Goal: Task Accomplishment & Management: Use online tool/utility

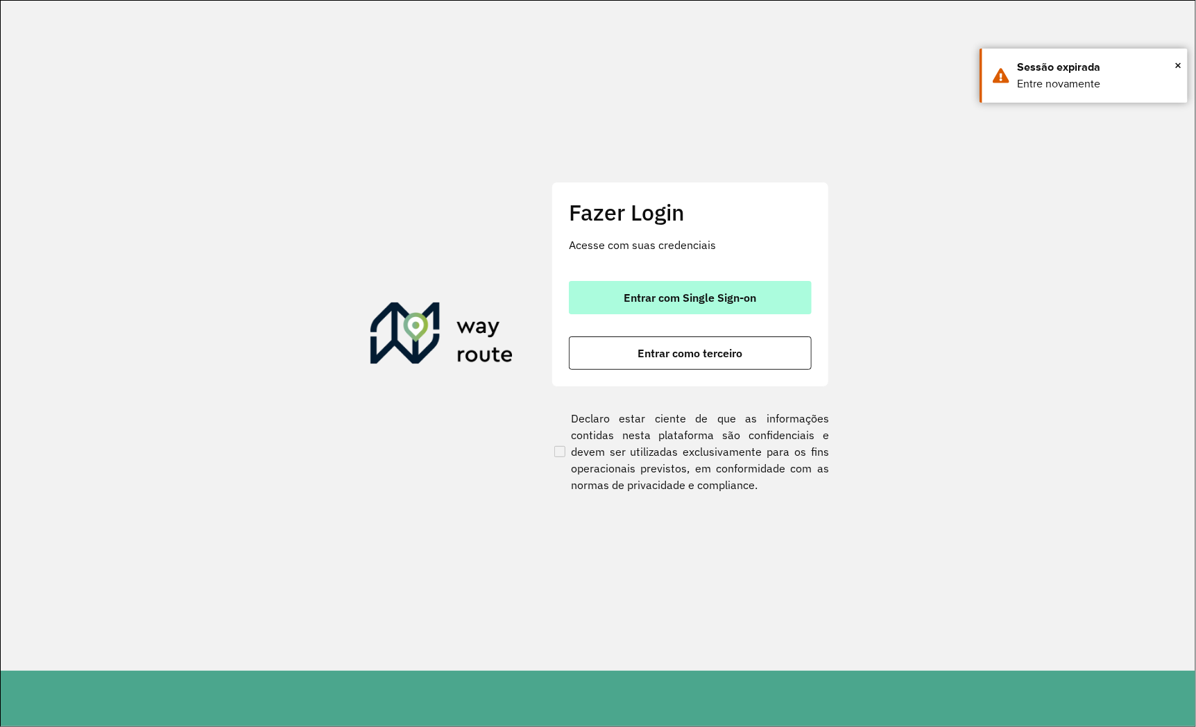
click at [633, 300] on span "Entrar com Single Sign-on" at bounding box center [690, 297] width 132 height 11
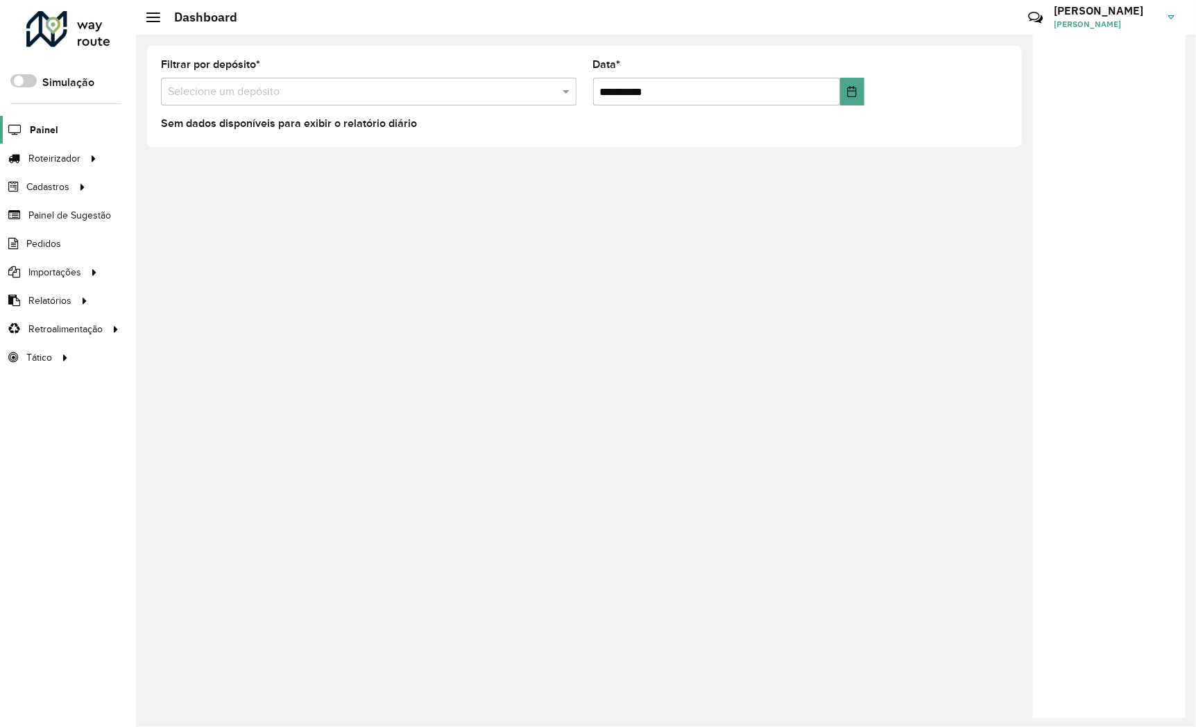
click at [46, 127] on span "Painel" at bounding box center [44, 130] width 28 height 15
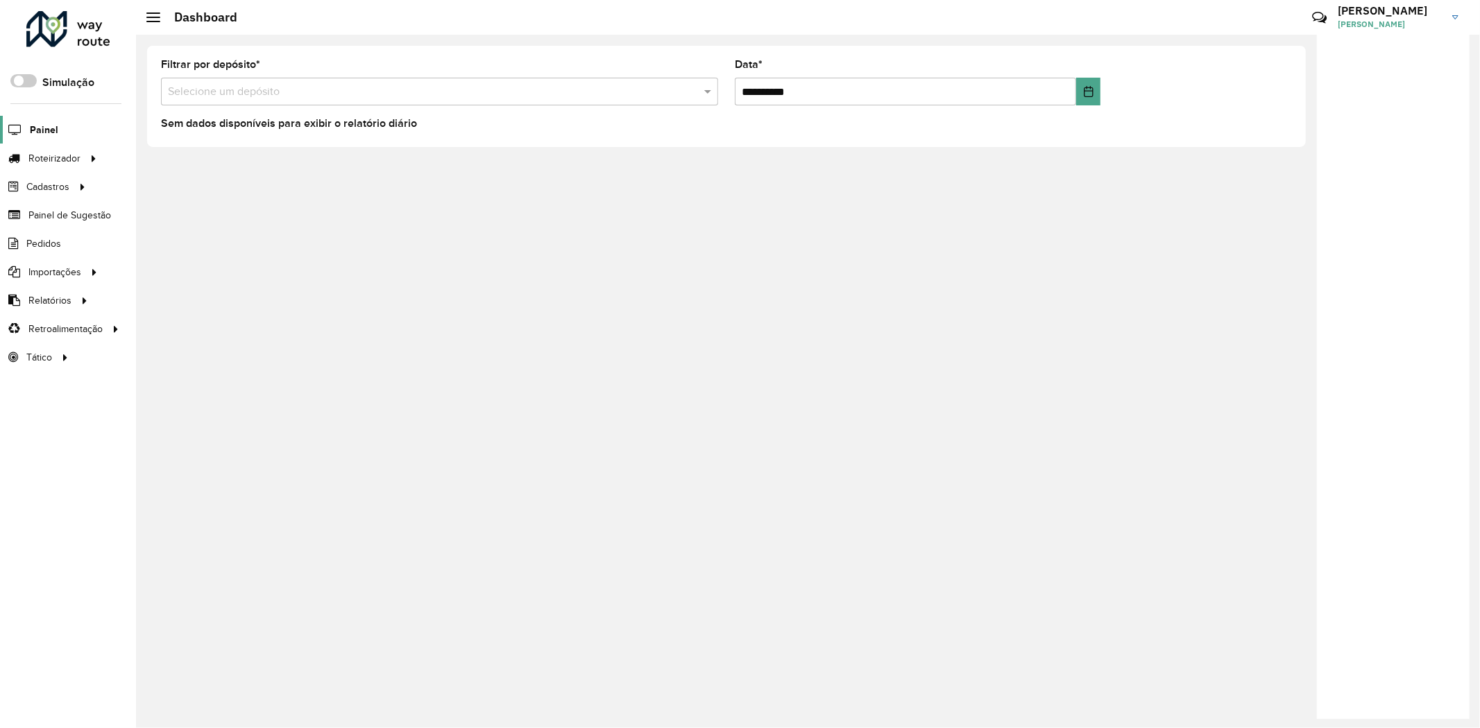
click at [42, 129] on span "Painel" at bounding box center [44, 130] width 28 height 15
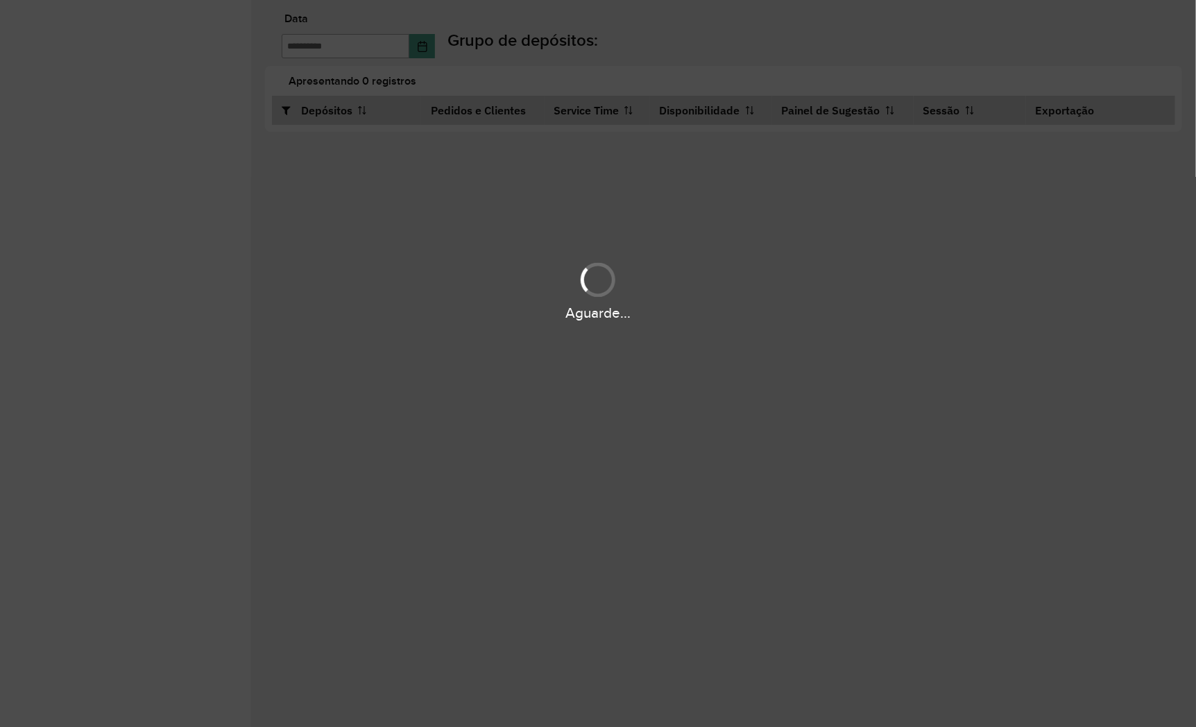
type input "**********"
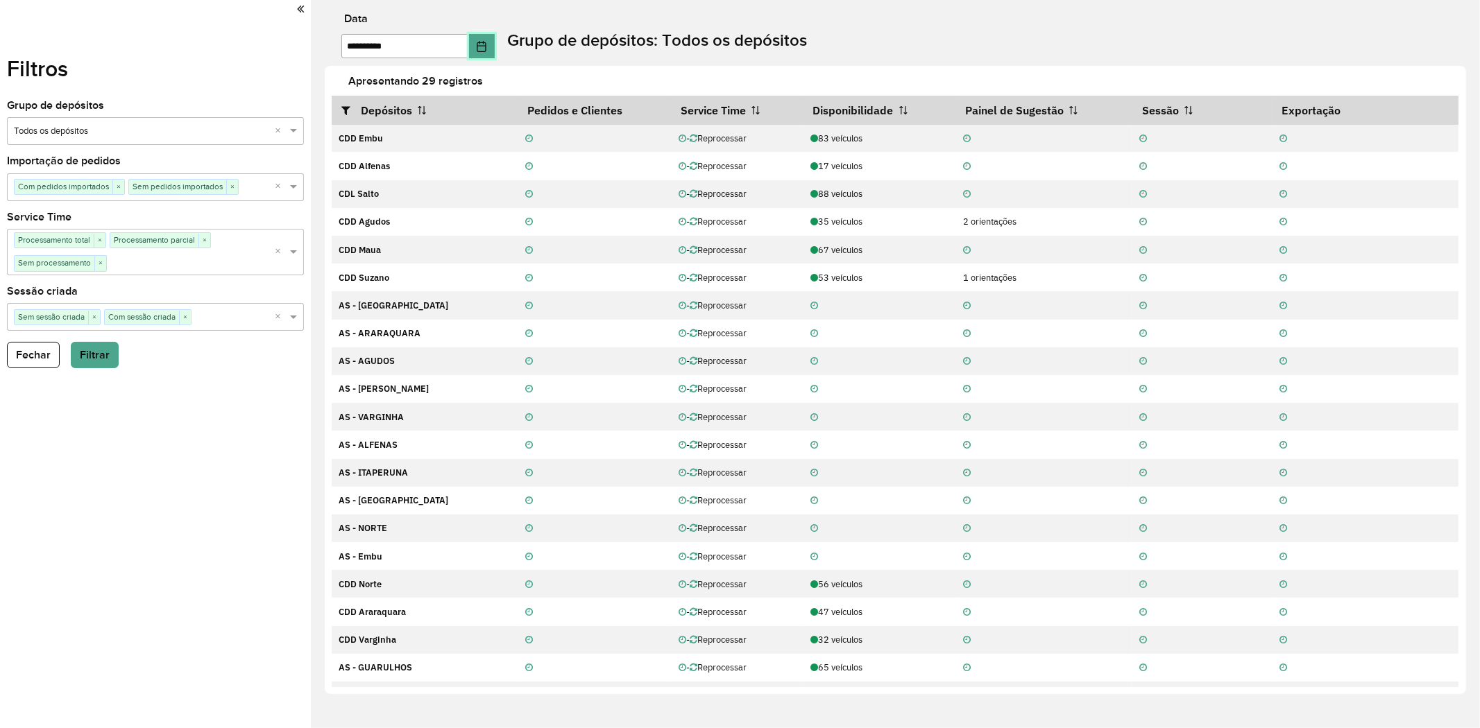
click at [487, 47] on icon "Choose Date" at bounding box center [481, 46] width 11 height 11
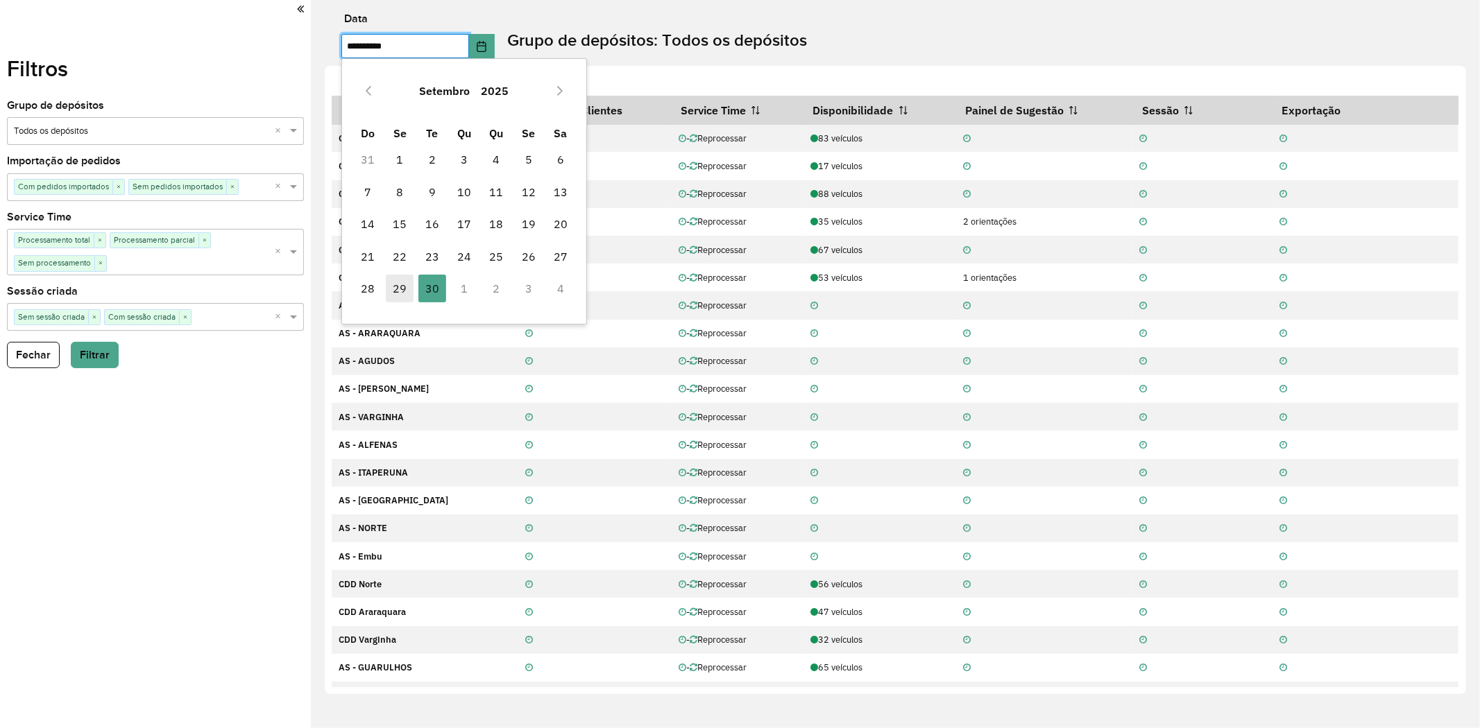
click at [399, 288] on span "29" at bounding box center [400, 289] width 28 height 28
type input "**********"
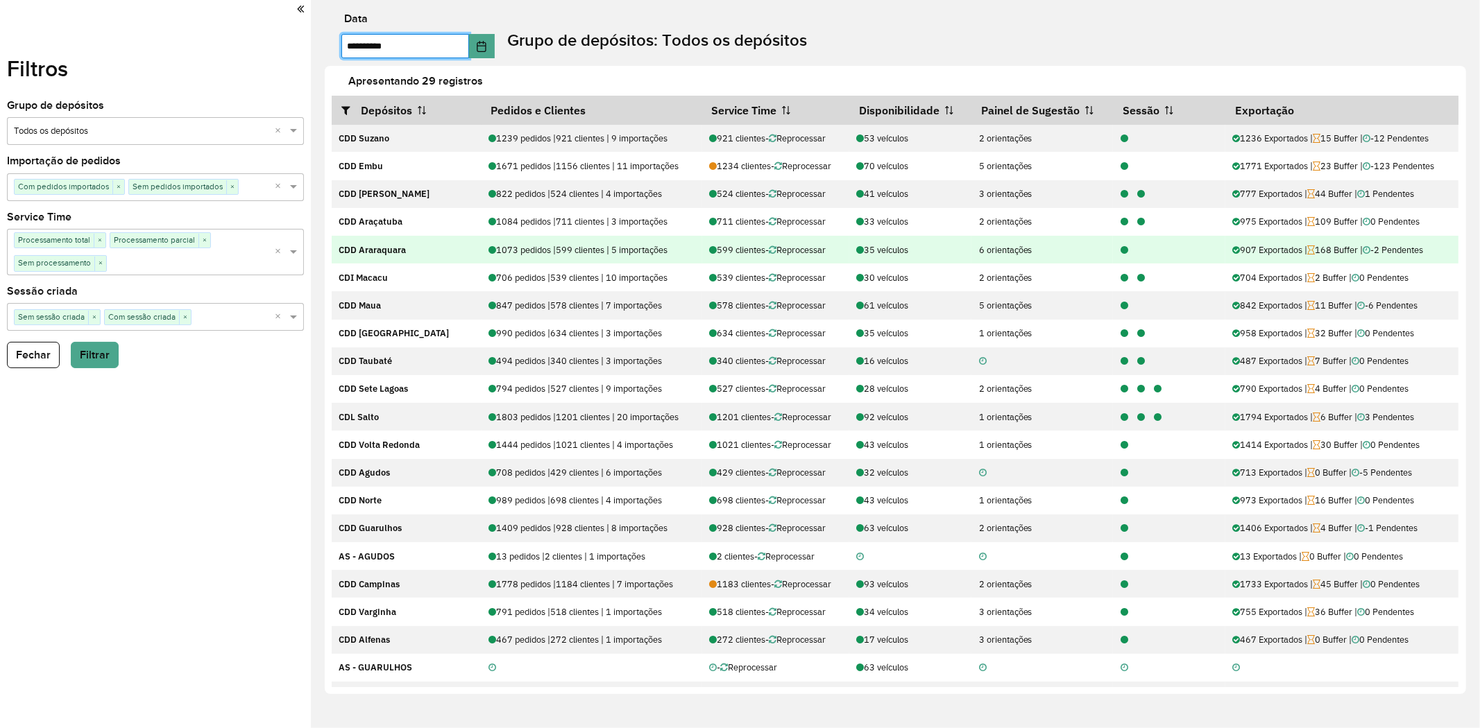
click at [1120, 245] on div at bounding box center [1120, 249] width 17 height 13
click at [1120, 250] on icon at bounding box center [1124, 250] width 8 height 9
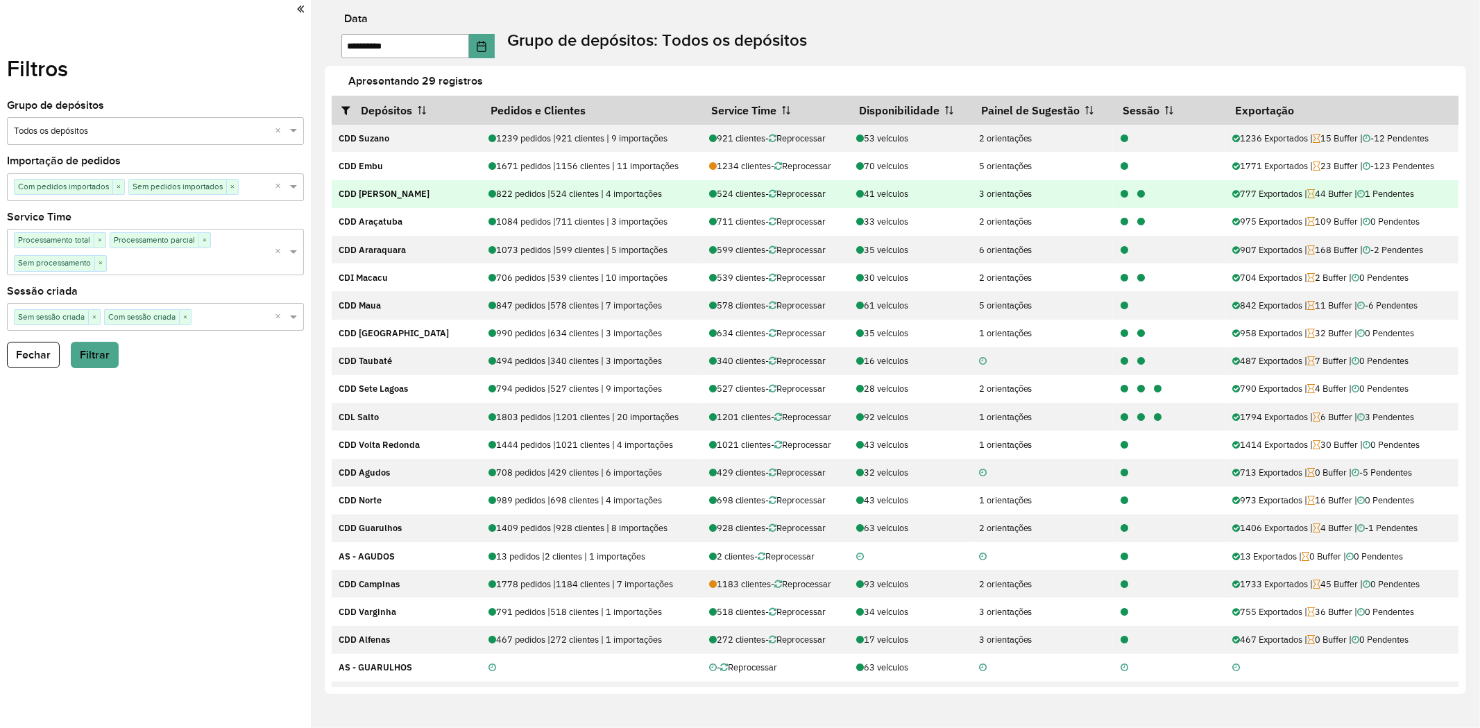
click at [1120, 196] on icon at bounding box center [1124, 194] width 8 height 9
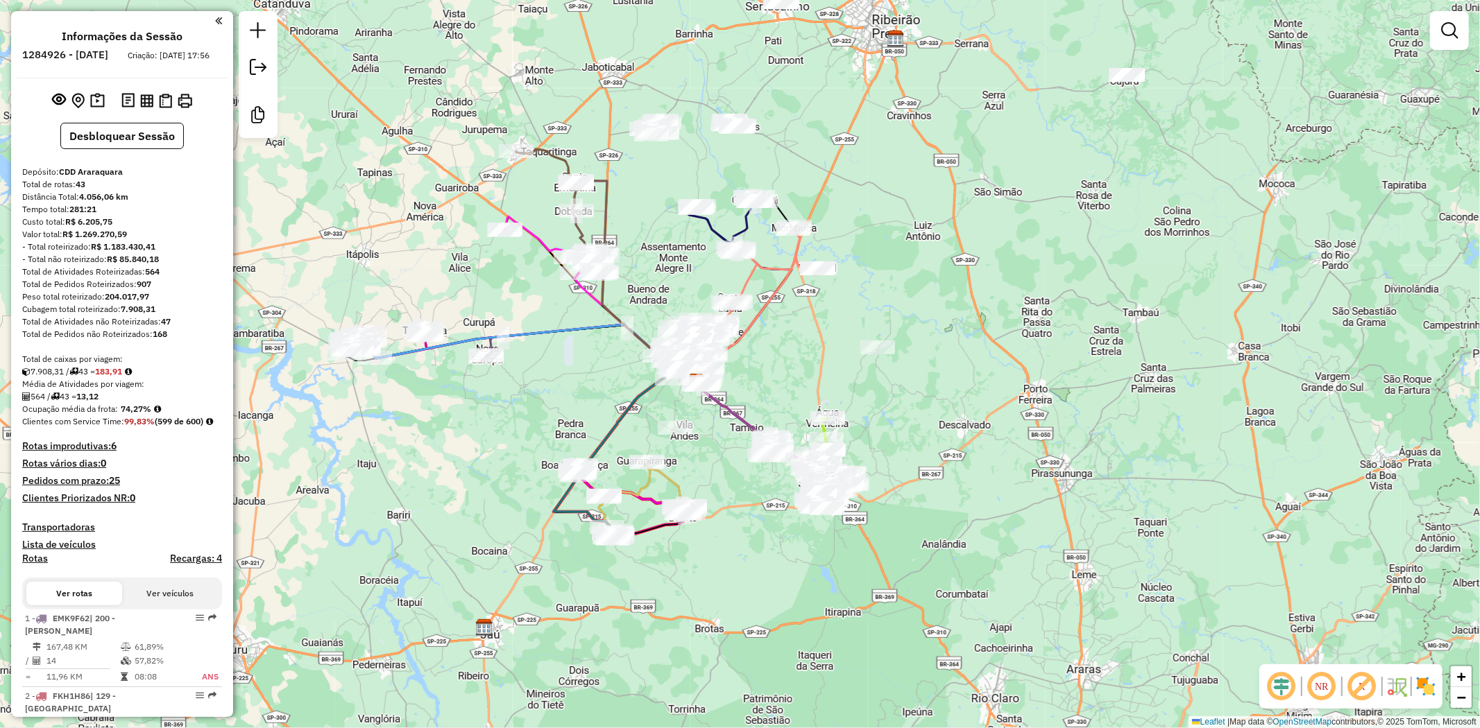
drag, startPoint x: 537, startPoint y: 399, endPoint x: 488, endPoint y: 418, distance: 52.3
click at [488, 418] on div "Janela de atendimento Grade de atendimento Capacidade Transportadoras Veículos …" at bounding box center [740, 364] width 1480 height 728
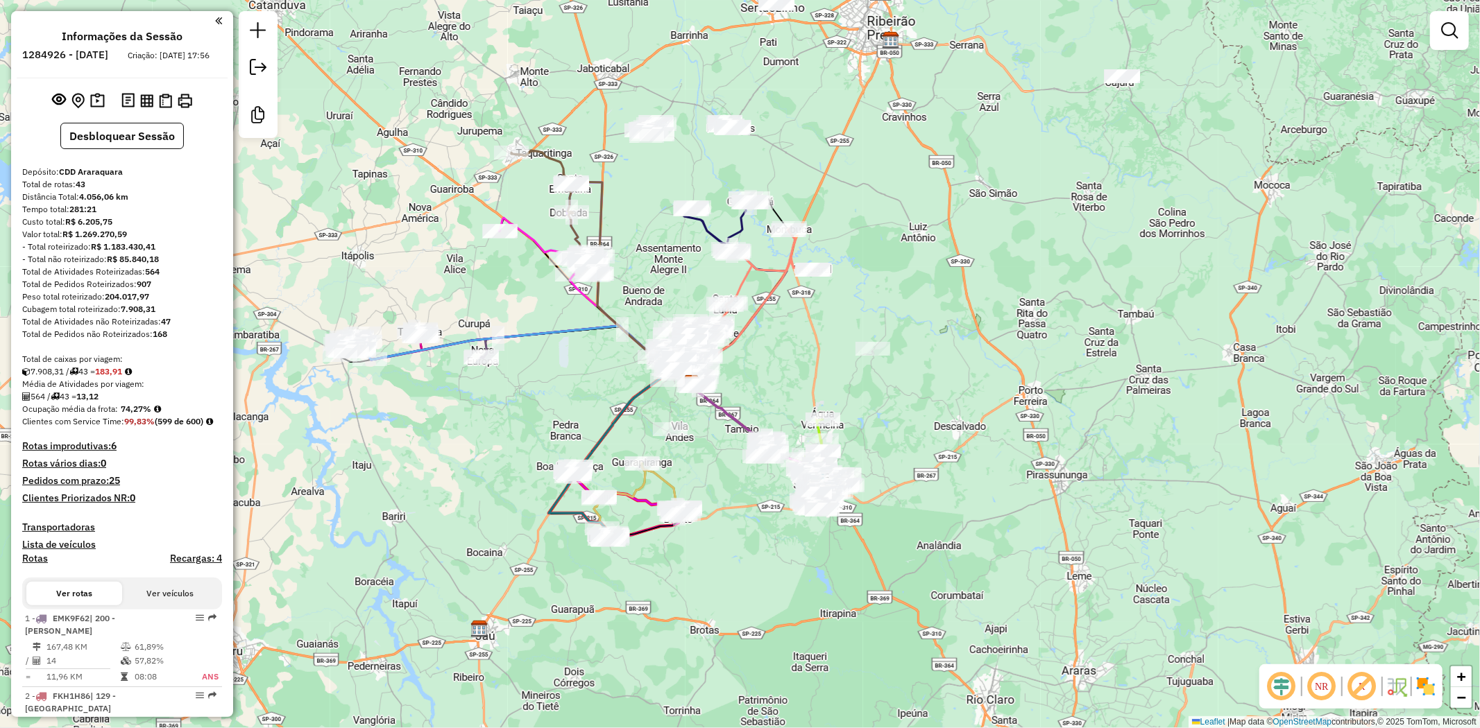
click at [1272, 683] on em at bounding box center [1281, 686] width 33 height 33
click at [1430, 695] on img at bounding box center [1425, 687] width 22 height 22
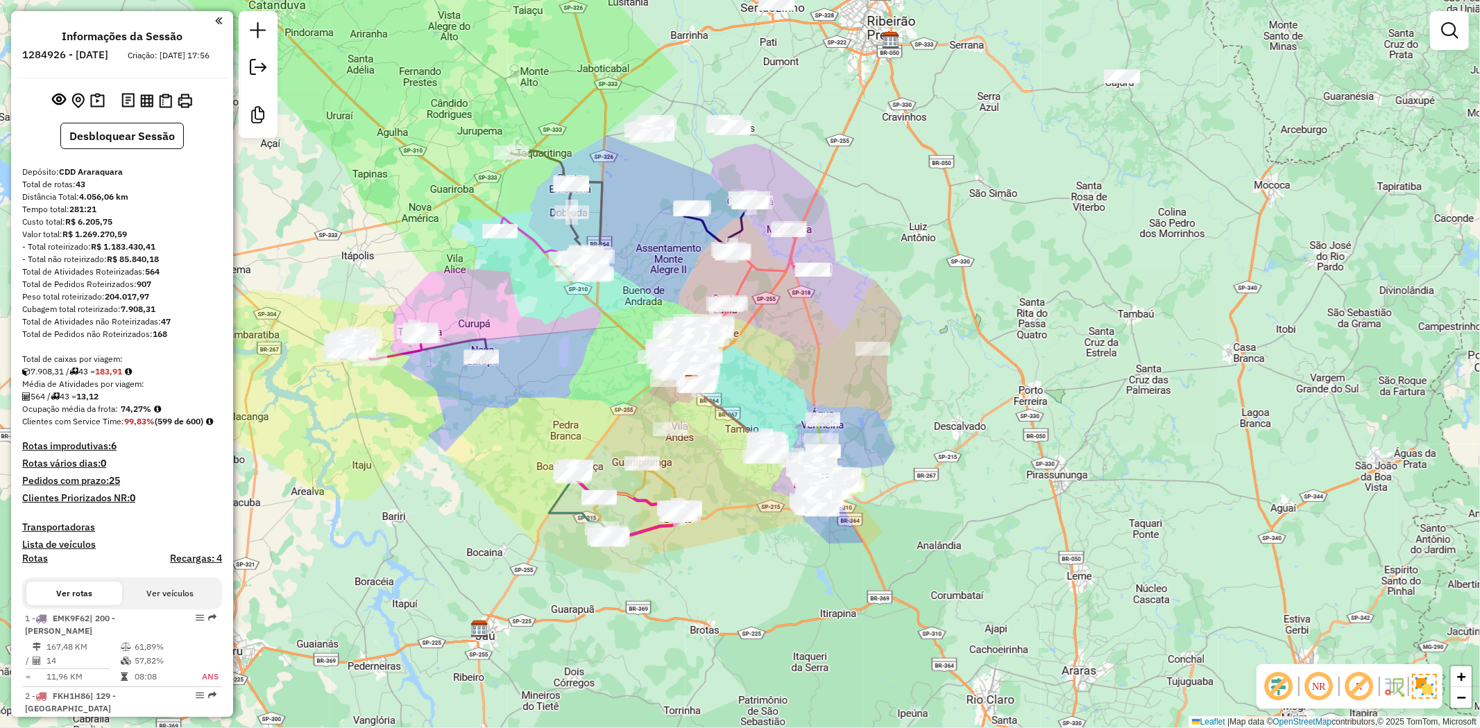
click at [1367, 690] on em at bounding box center [1358, 686] width 33 height 33
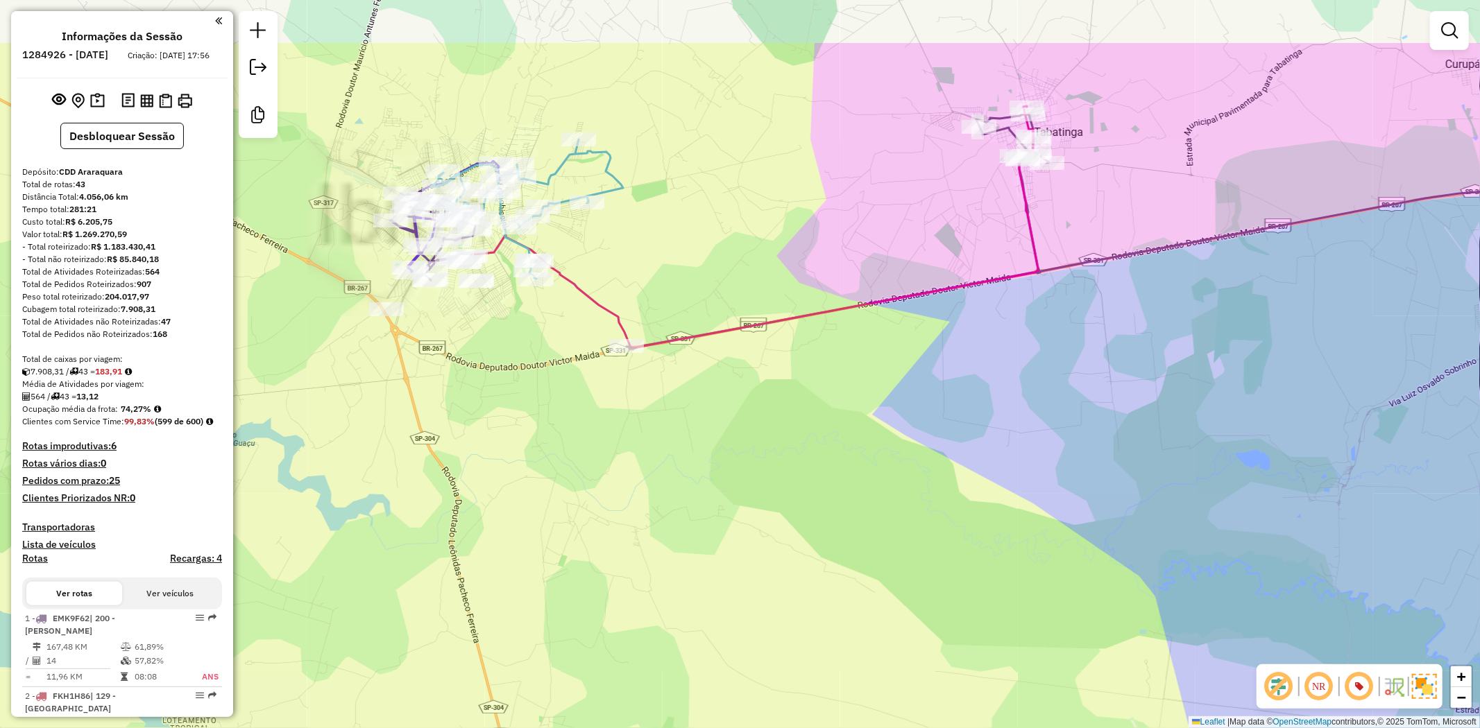
drag, startPoint x: 505, startPoint y: 336, endPoint x: 418, endPoint y: 452, distance: 144.7
click at [418, 452] on div "Janela de atendimento Grade de atendimento Capacidade Transportadoras Veículos …" at bounding box center [740, 364] width 1480 height 728
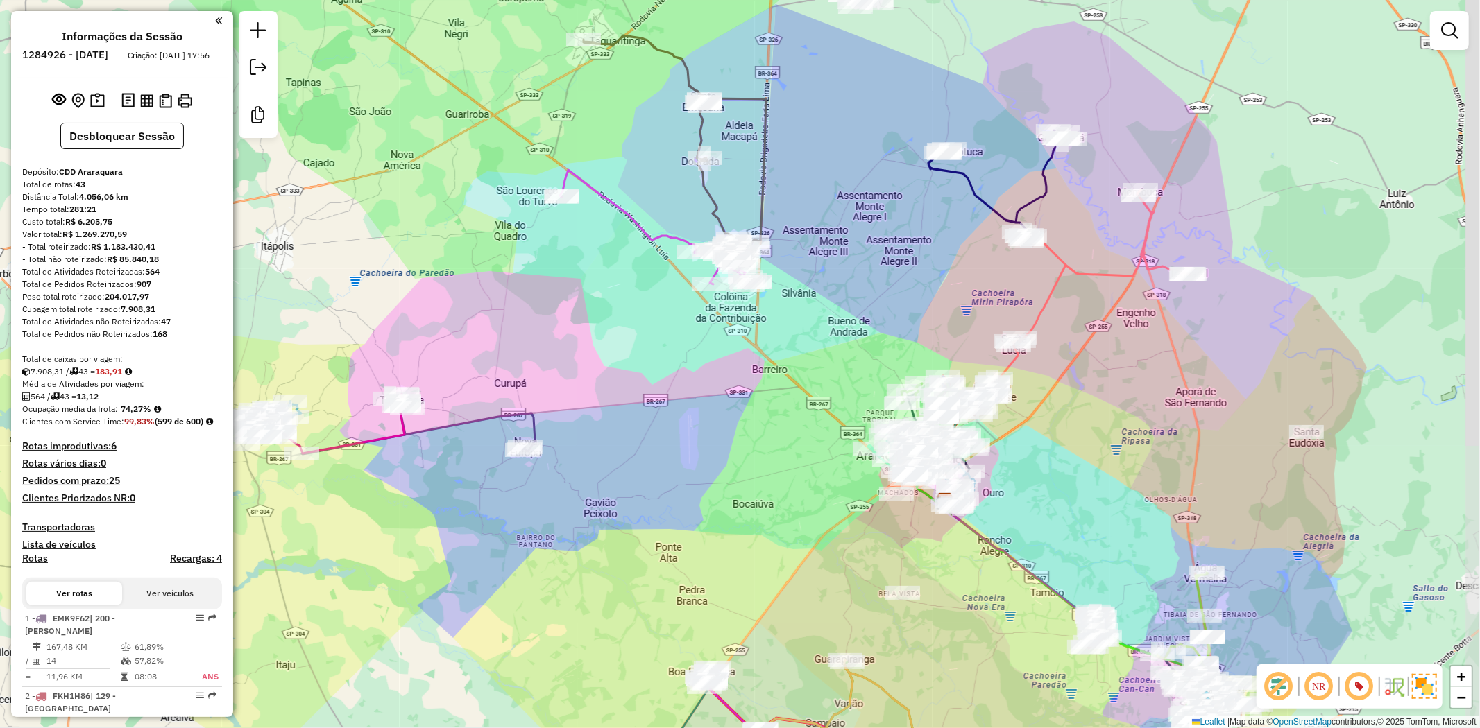
drag, startPoint x: 631, startPoint y: 500, endPoint x: 463, endPoint y: 528, distance: 170.8
click at [463, 528] on div "Janela de atendimento Grade de atendimento Capacidade Transportadoras Veículos …" at bounding box center [740, 364] width 1480 height 728
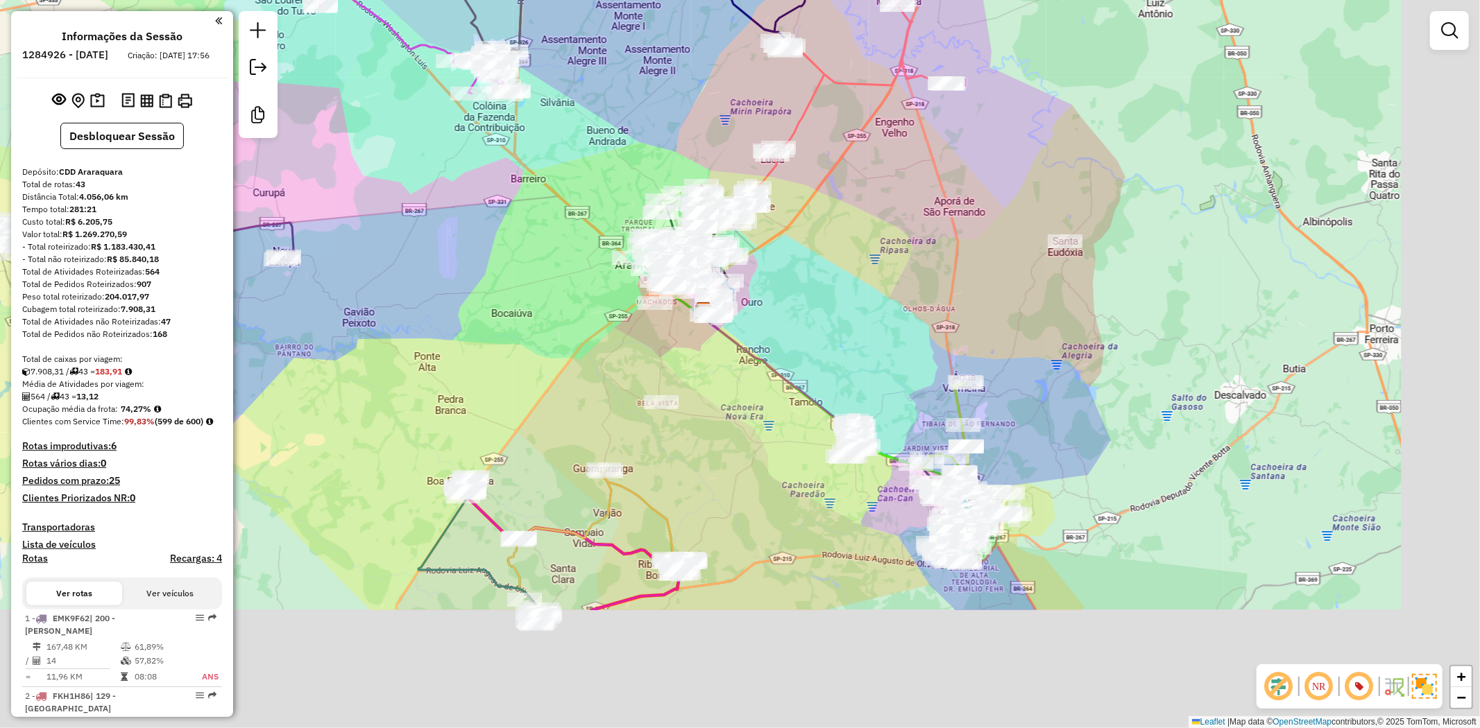
drag, startPoint x: 627, startPoint y: 476, endPoint x: 273, endPoint y: 187, distance: 456.6
click at [273, 187] on div "Janela de atendimento Grade de atendimento Capacidade Transportadoras Veículos …" at bounding box center [740, 364] width 1480 height 728
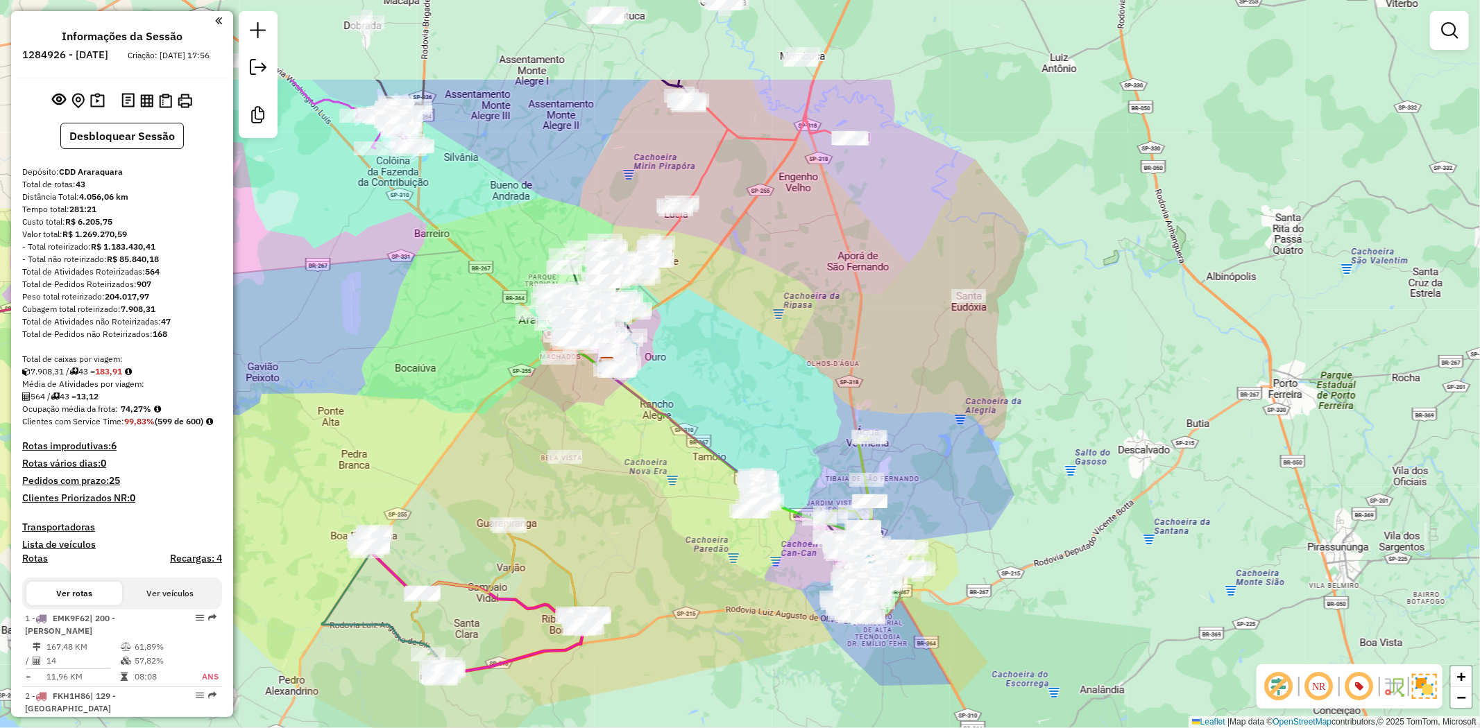
drag, startPoint x: 674, startPoint y: 441, endPoint x: 690, endPoint y: 613, distance: 173.5
click at [690, 613] on div "Janela de atendimento Grade de atendimento Capacidade Transportadoras Veículos …" at bounding box center [740, 364] width 1480 height 728
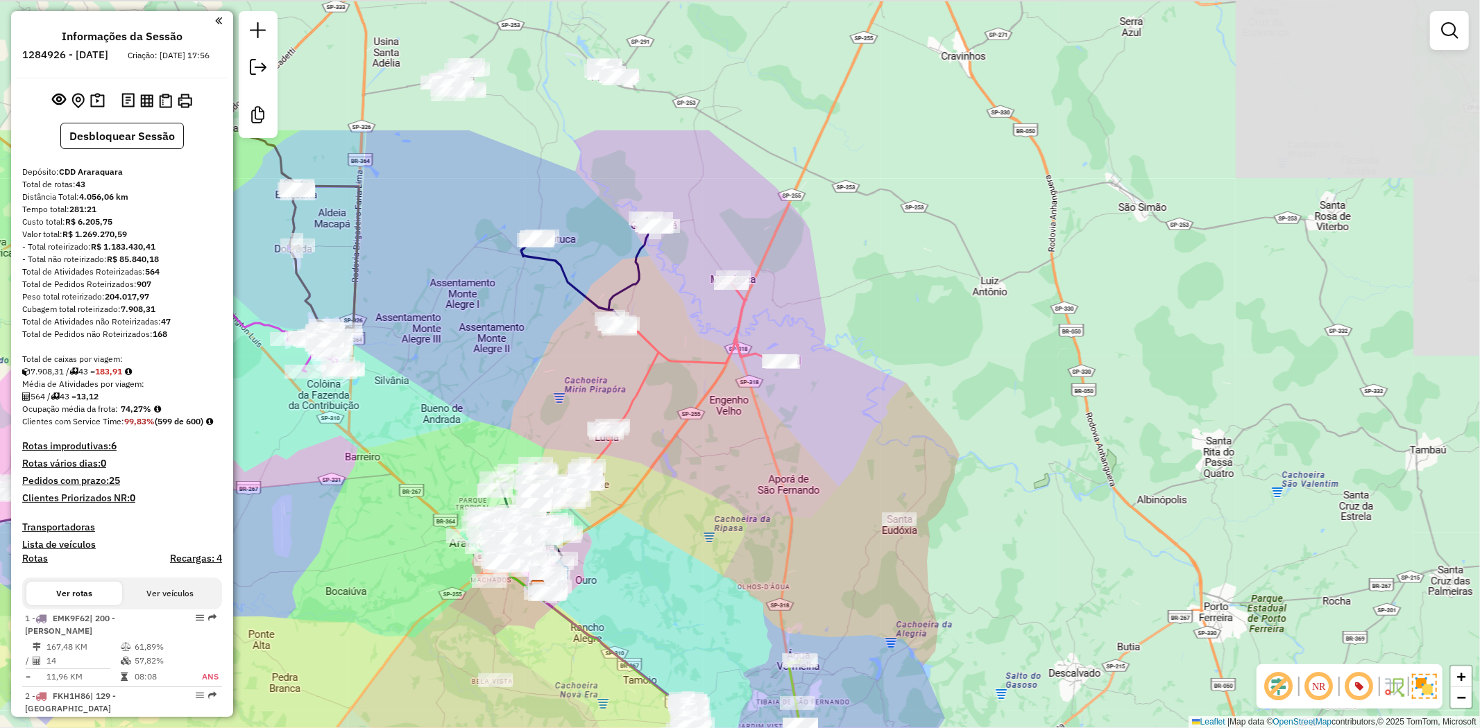
drag, startPoint x: 765, startPoint y: 382, endPoint x: 696, endPoint y: 585, distance: 214.8
click at [696, 585] on div "Janela de atendimento Grade de atendimento Capacidade Transportadoras Veículos …" at bounding box center [740, 364] width 1480 height 728
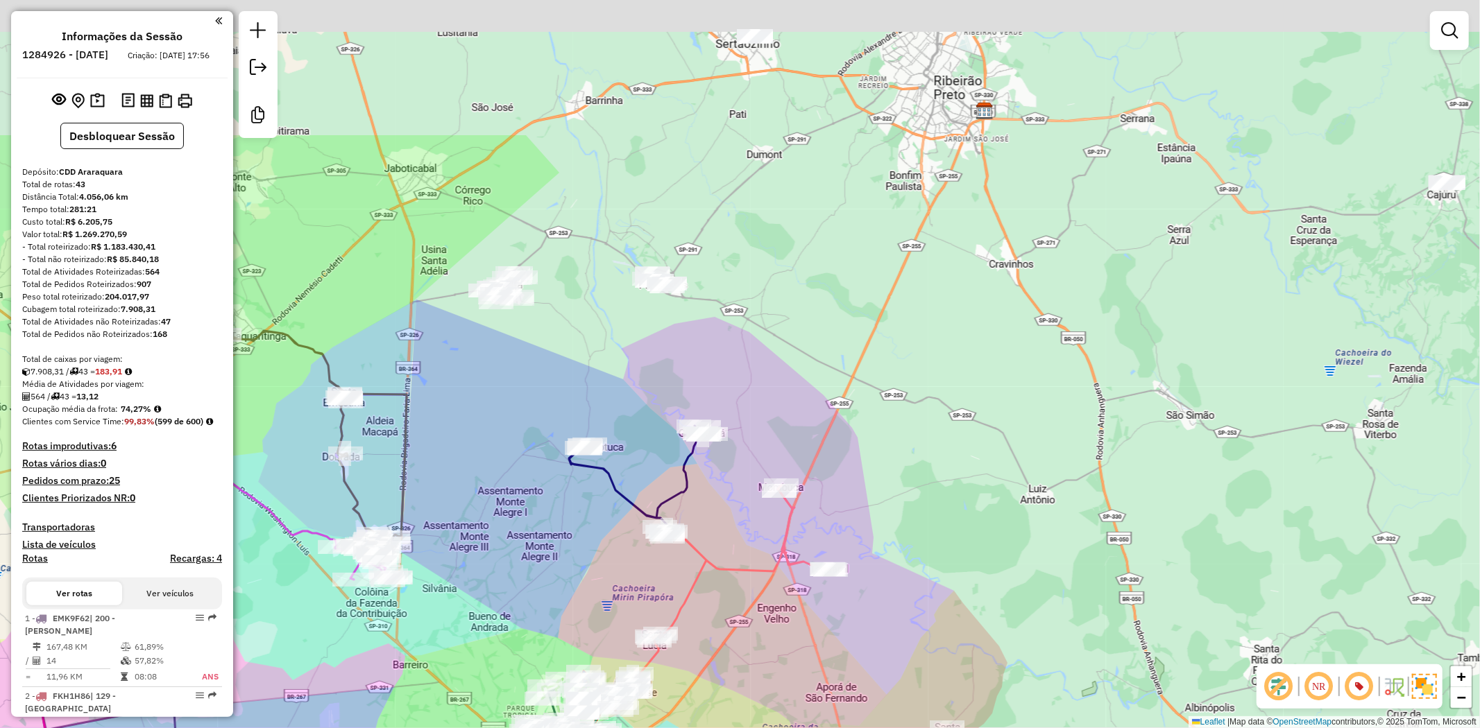
drag, startPoint x: 447, startPoint y: 320, endPoint x: 495, endPoint y: 528, distance: 213.5
click at [495, 528] on div "Janela de atendimento Grade de atendimento Capacidade Transportadoras Veículos …" at bounding box center [740, 364] width 1480 height 728
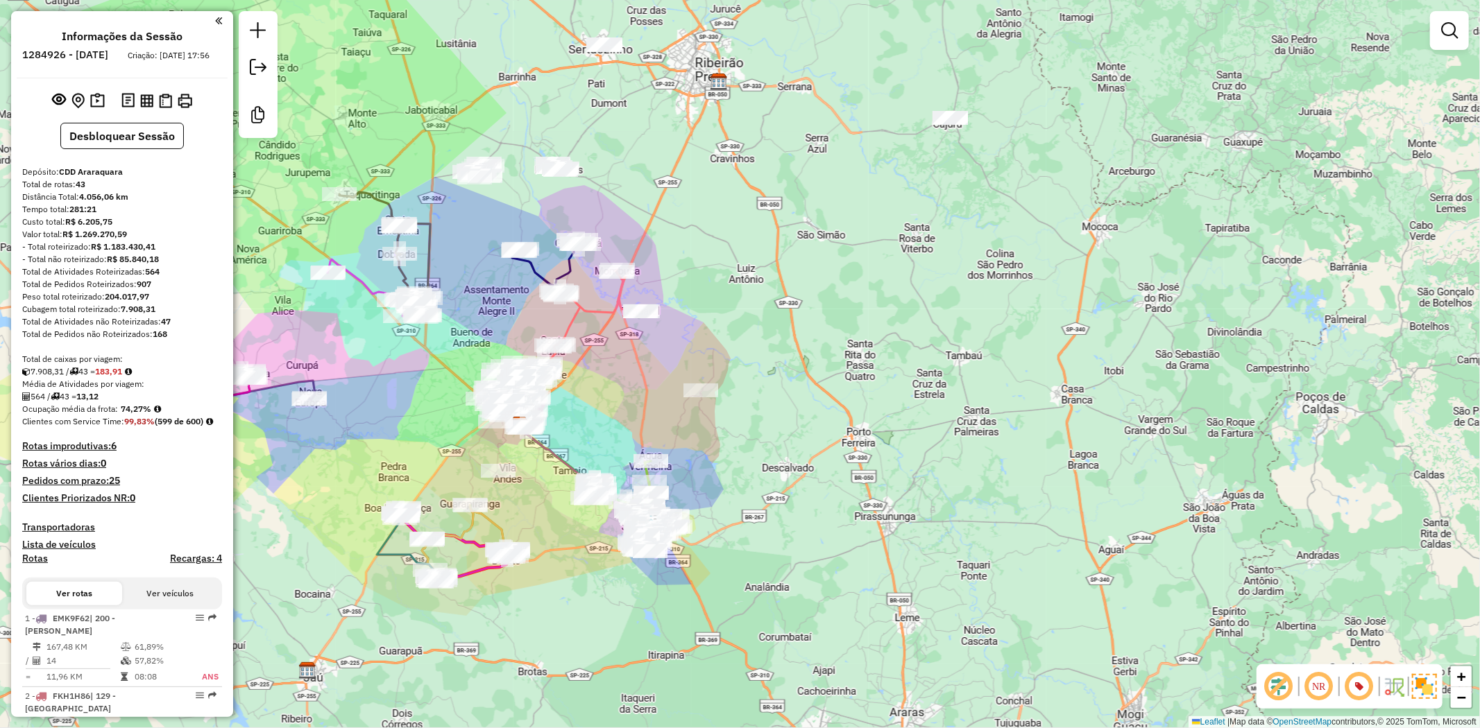
drag, startPoint x: 481, startPoint y: 371, endPoint x: 459, endPoint y: 272, distance: 101.5
click at [459, 272] on div "Janela de atendimento Grade de atendimento Capacidade Transportadoras Veículos …" at bounding box center [740, 364] width 1480 height 728
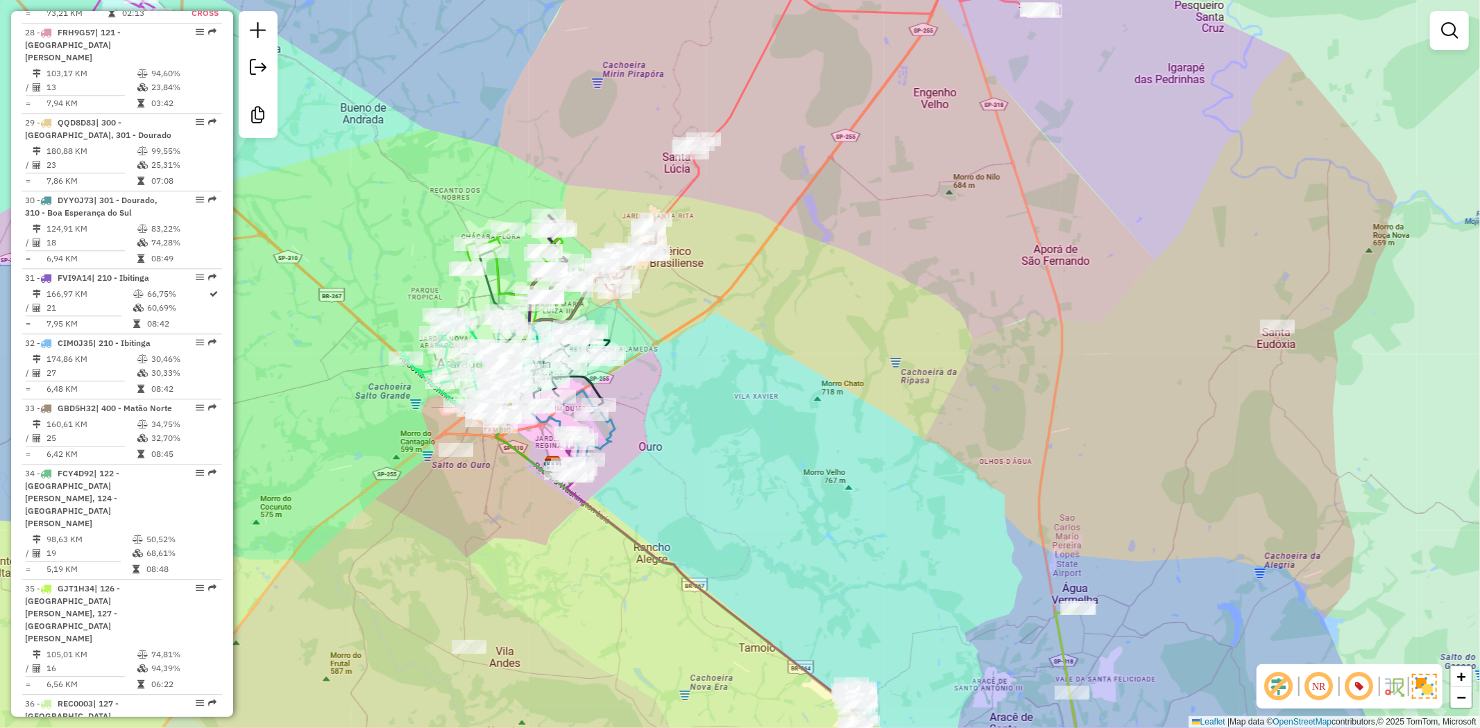
scroll to position [2944, 0]
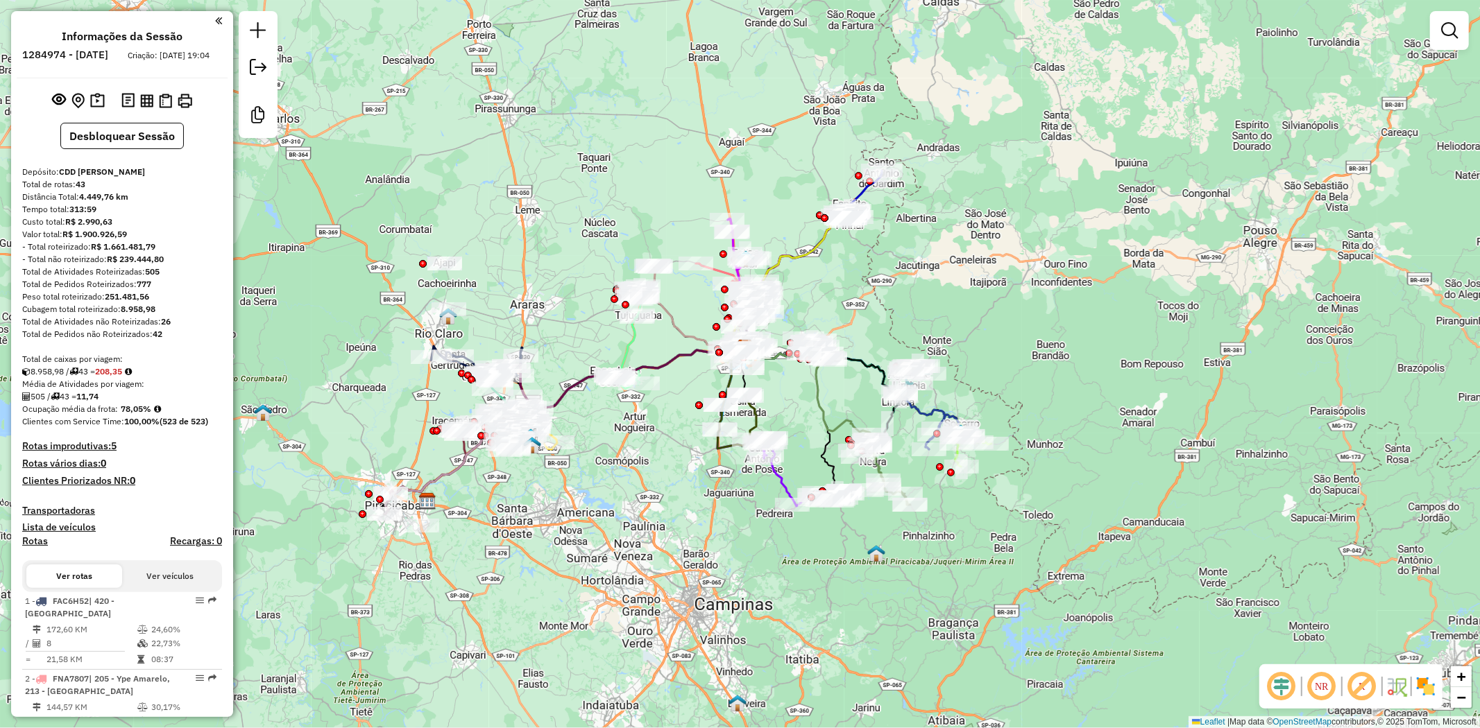
drag, startPoint x: 618, startPoint y: 213, endPoint x: 621, endPoint y: 205, distance: 8.8
click at [621, 205] on div "Janela de atendimento Grade de atendimento Capacidade Transportadoras Veículos …" at bounding box center [740, 364] width 1480 height 728
click at [1277, 690] on em at bounding box center [1281, 686] width 33 height 33
click at [1423, 687] on img at bounding box center [1425, 687] width 22 height 22
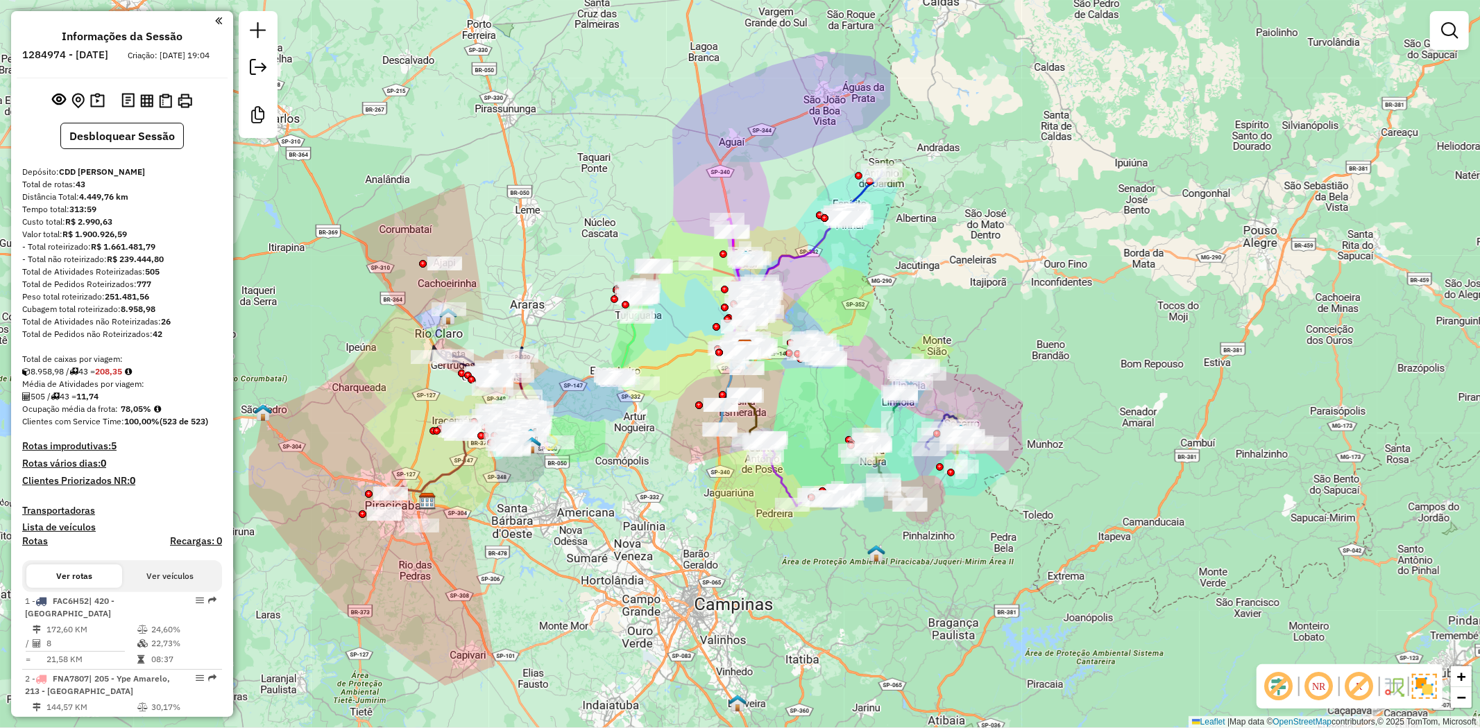
click at [1360, 694] on em at bounding box center [1358, 686] width 33 height 33
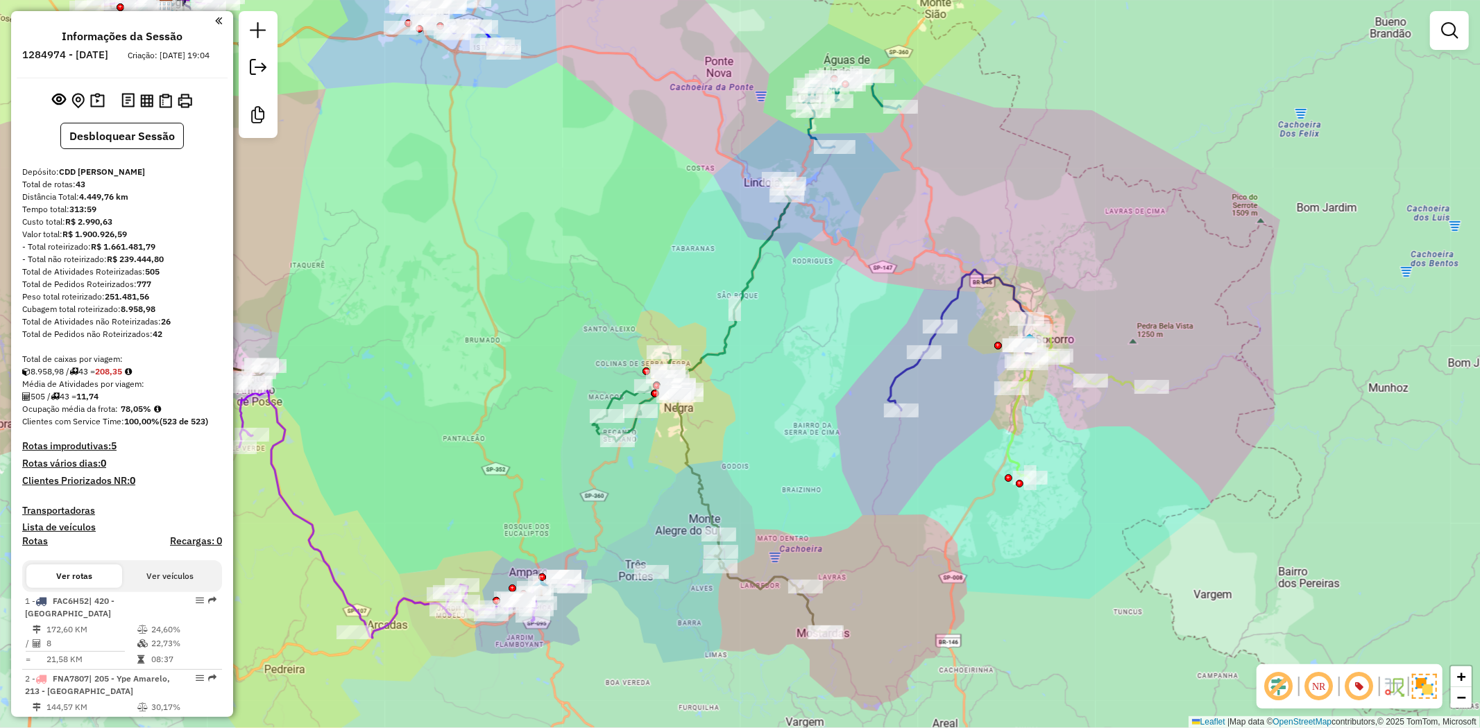
click at [1122, 379] on icon at bounding box center [1079, 405] width 144 height 148
select select "**********"
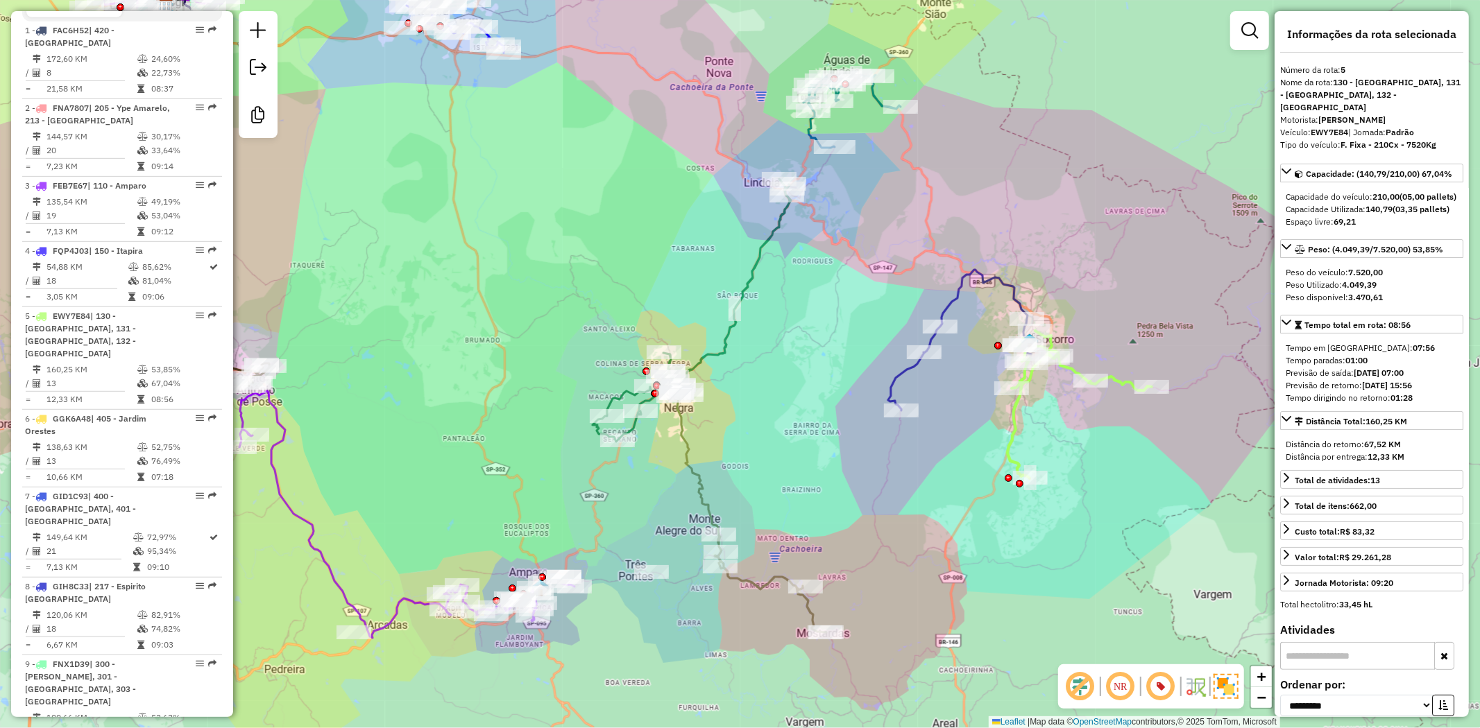
scroll to position [878, 0]
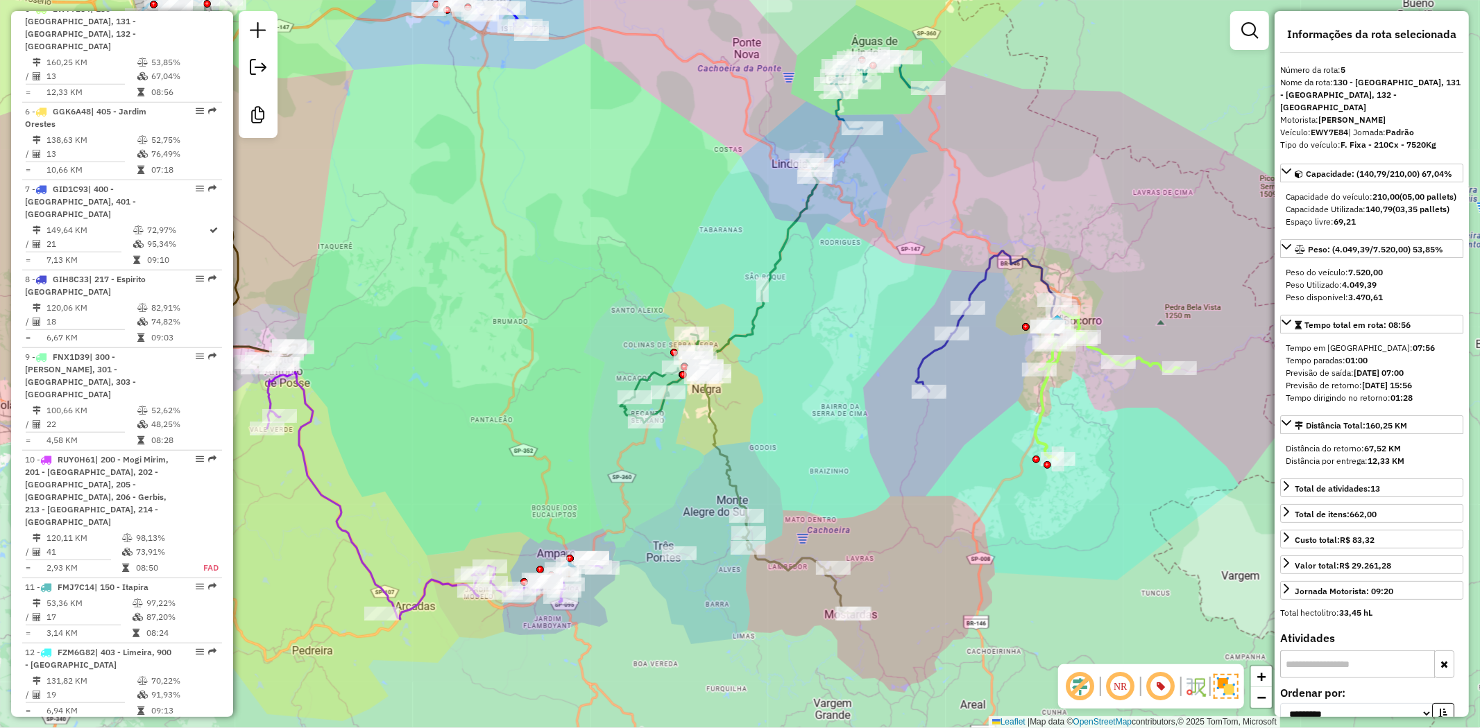
drag, startPoint x: 801, startPoint y: 409, endPoint x: 829, endPoint y: 391, distance: 33.5
click at [829, 391] on div "Janela de atendimento Grade de atendimento Capacidade Transportadoras Veículos …" at bounding box center [740, 364] width 1480 height 728
click at [706, 460] on div "Janela de atendimento Grade de atendimento Capacidade Transportadoras Veículos …" at bounding box center [740, 364] width 1480 height 728
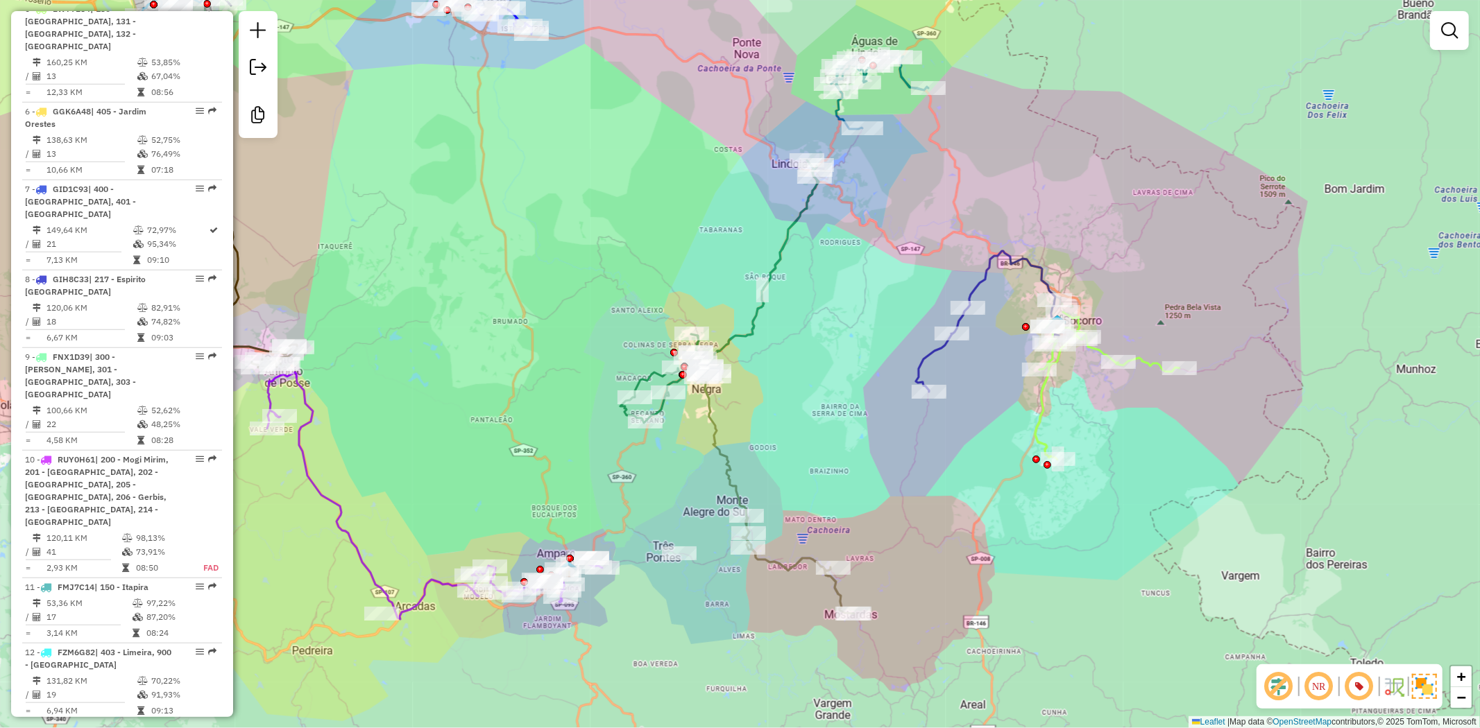
click at [721, 442] on icon at bounding box center [779, 494] width 149 height 239
select select "**********"
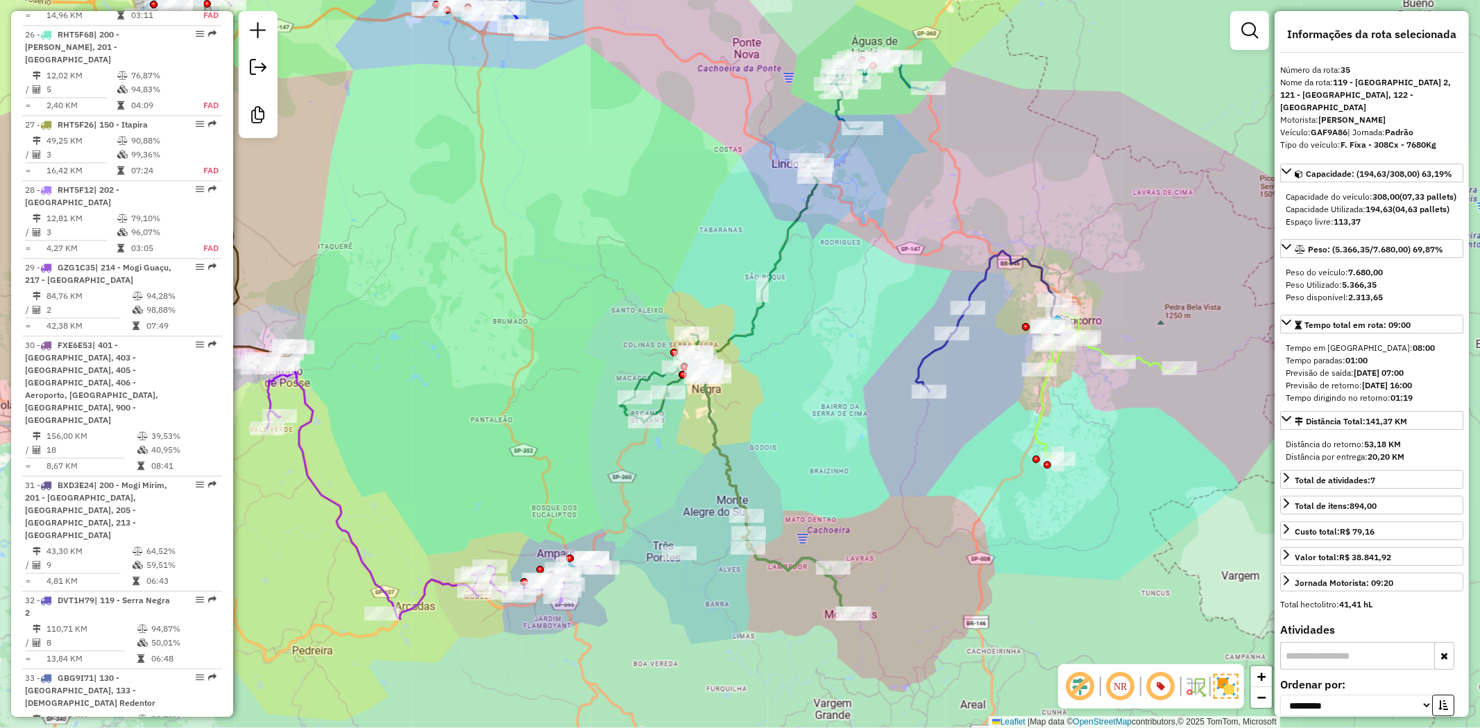
scroll to position [3296, 0]
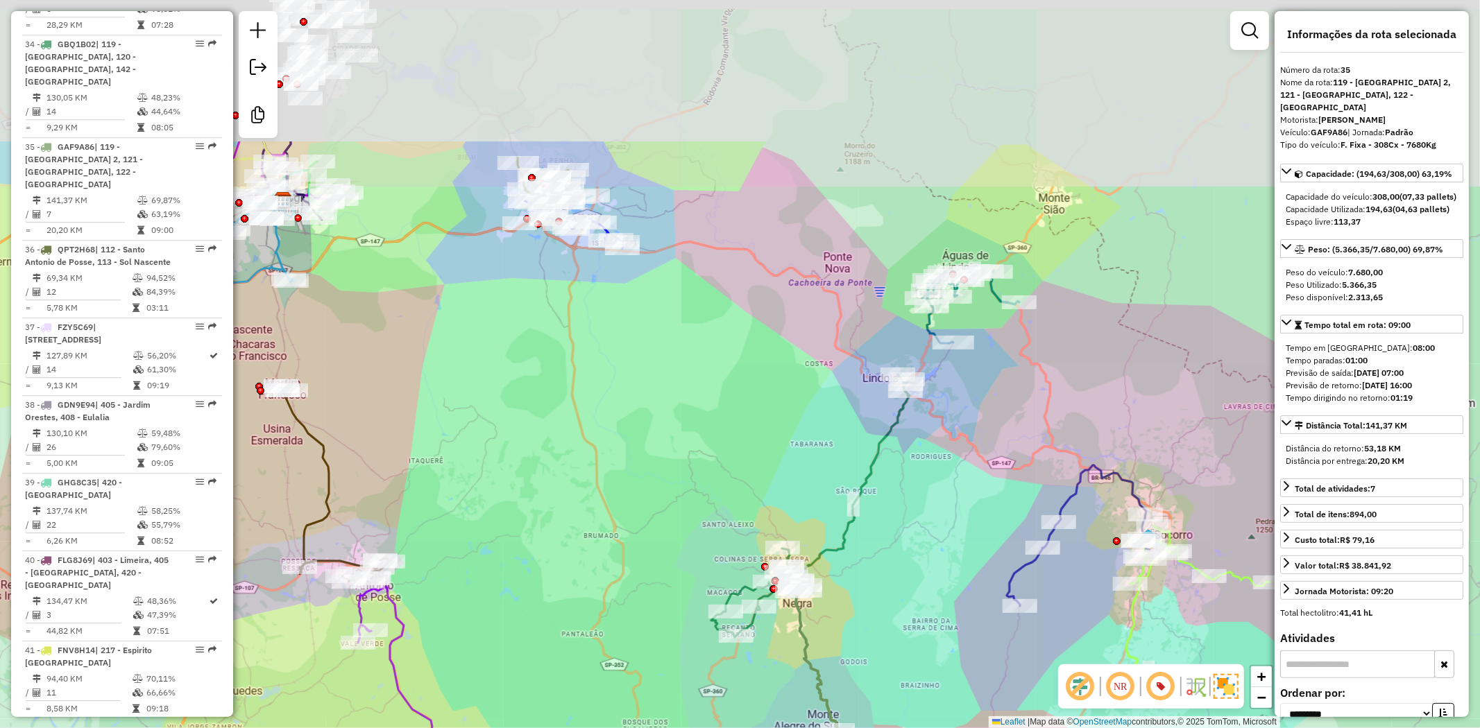
drag, startPoint x: 770, startPoint y: 411, endPoint x: 861, endPoint y: 625, distance: 232.8
click at [861, 625] on div "Janela de atendimento Grade de atendimento Capacidade Transportadoras Veículos …" at bounding box center [740, 364] width 1480 height 728
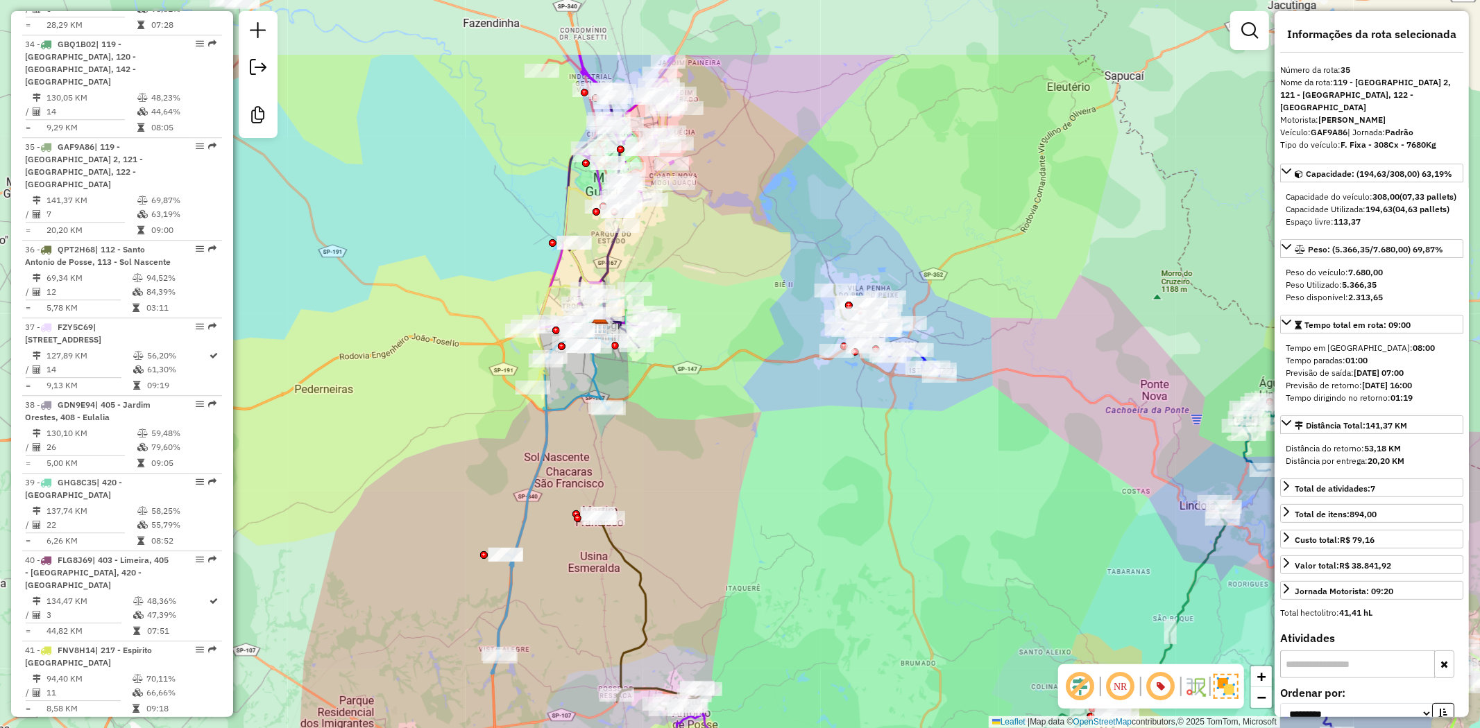
drag, startPoint x: 522, startPoint y: 411, endPoint x: 839, endPoint y: 538, distance: 341.8
click at [839, 538] on div "Janela de atendimento Grade de atendimento Capacidade Transportadoras Veículos …" at bounding box center [740, 364] width 1480 height 728
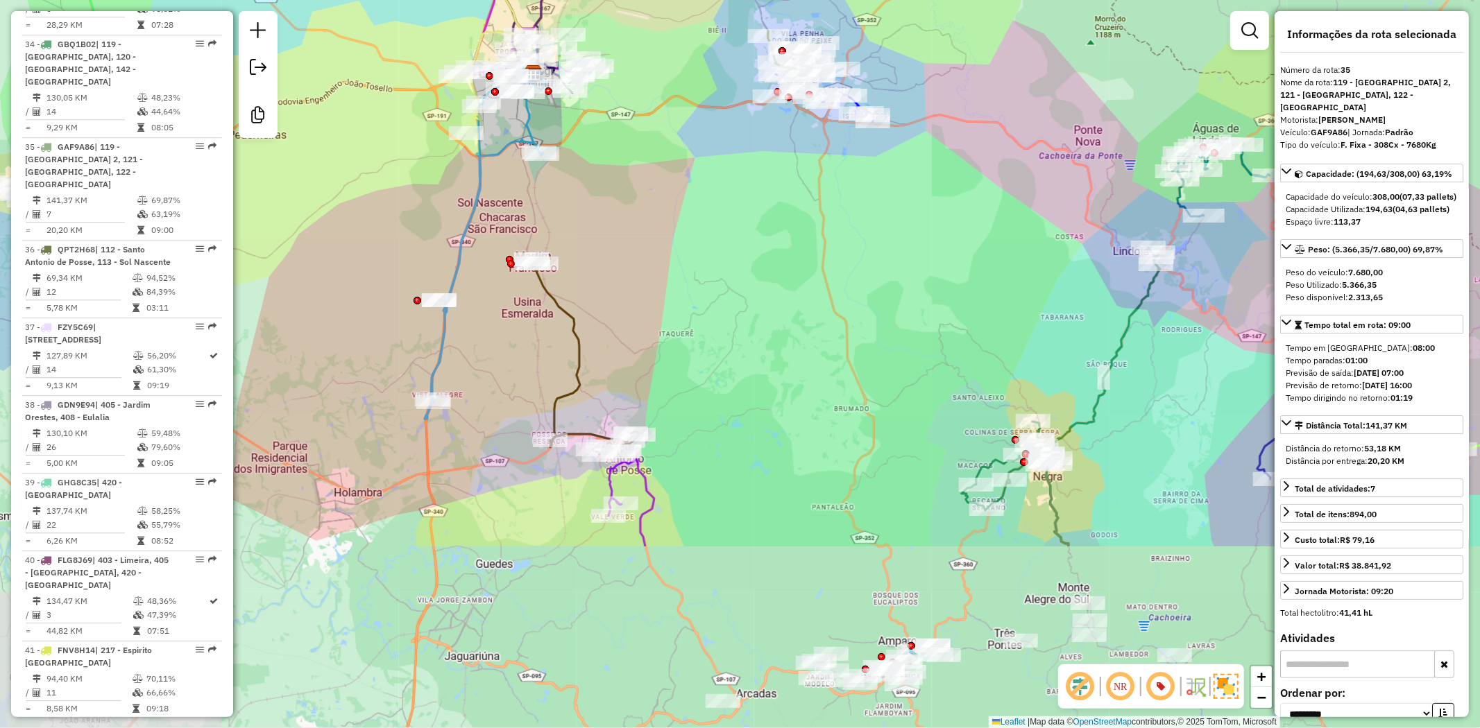
drag, startPoint x: 780, startPoint y: 498, endPoint x: 692, endPoint y: 120, distance: 388.4
click at [692, 120] on div "Janela de atendimento Grade de atendimento Capacidade Transportadoras Veículos …" at bounding box center [740, 364] width 1480 height 728
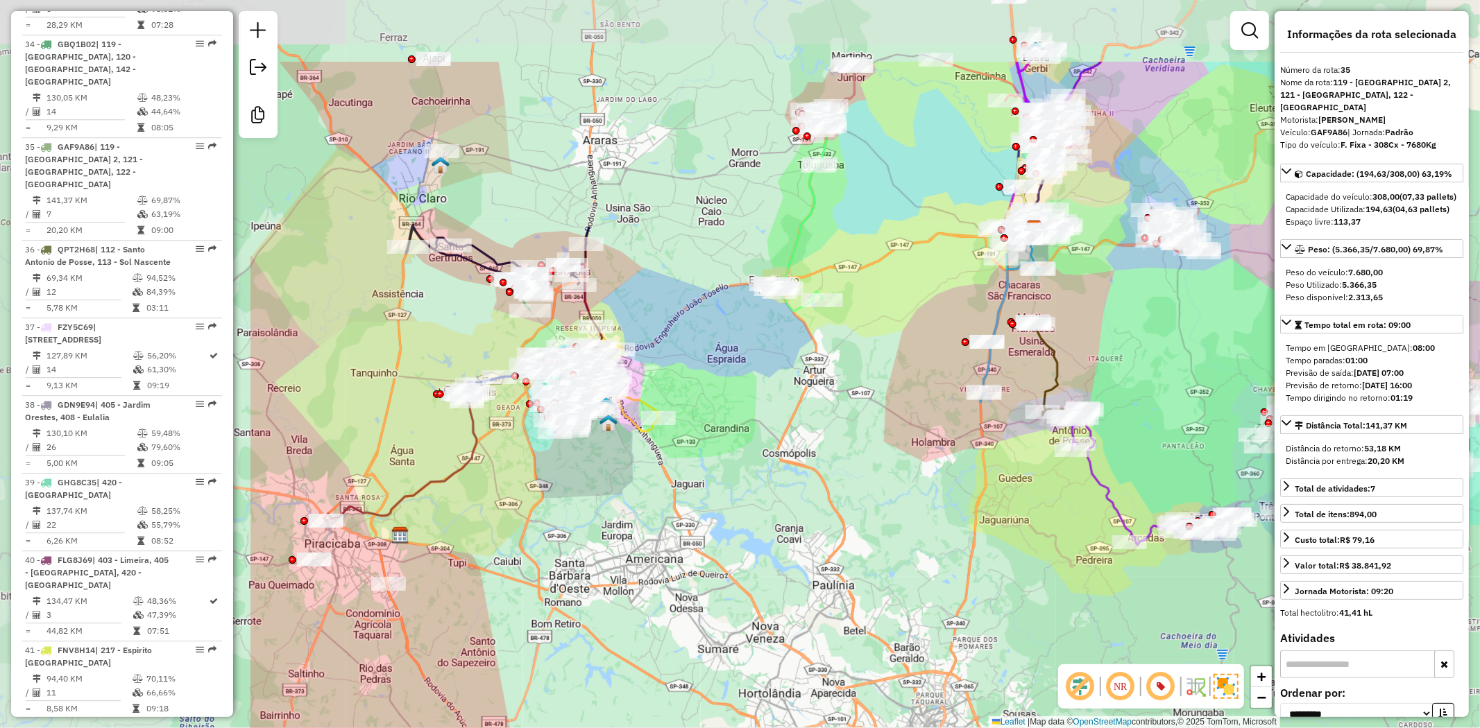
drag, startPoint x: 746, startPoint y: 245, endPoint x: 1143, endPoint y: 379, distance: 419.7
click at [1143, 379] on div "Janela de atendimento Grade de atendimento Capacidade Transportadoras Veículos …" at bounding box center [740, 364] width 1480 height 728
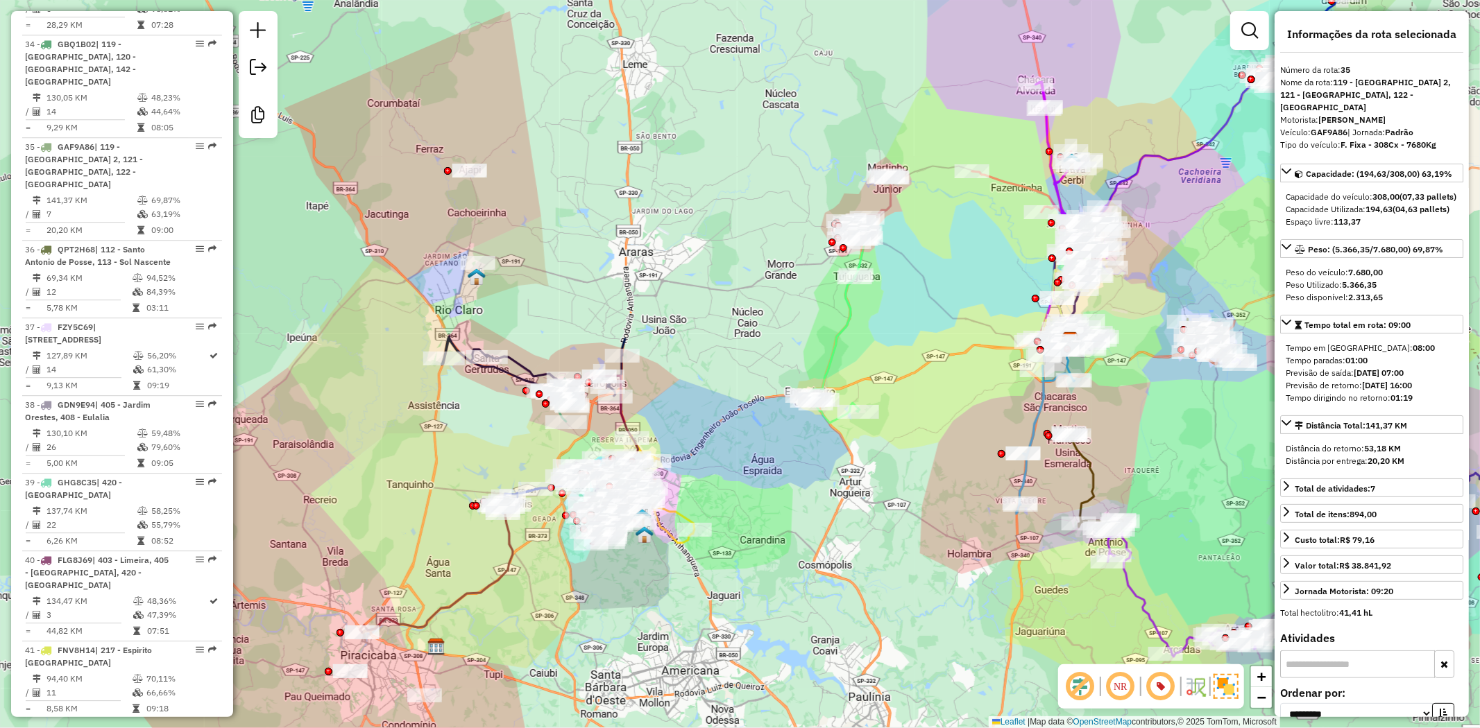
drag, startPoint x: 560, startPoint y: 570, endPoint x: 591, endPoint y: 730, distance: 163.3
click at [591, 728] on html "Aguarde... Pop-up bloqueado! Seu navegador bloqueou automáticamente a abertura …" at bounding box center [740, 364] width 1480 height 728
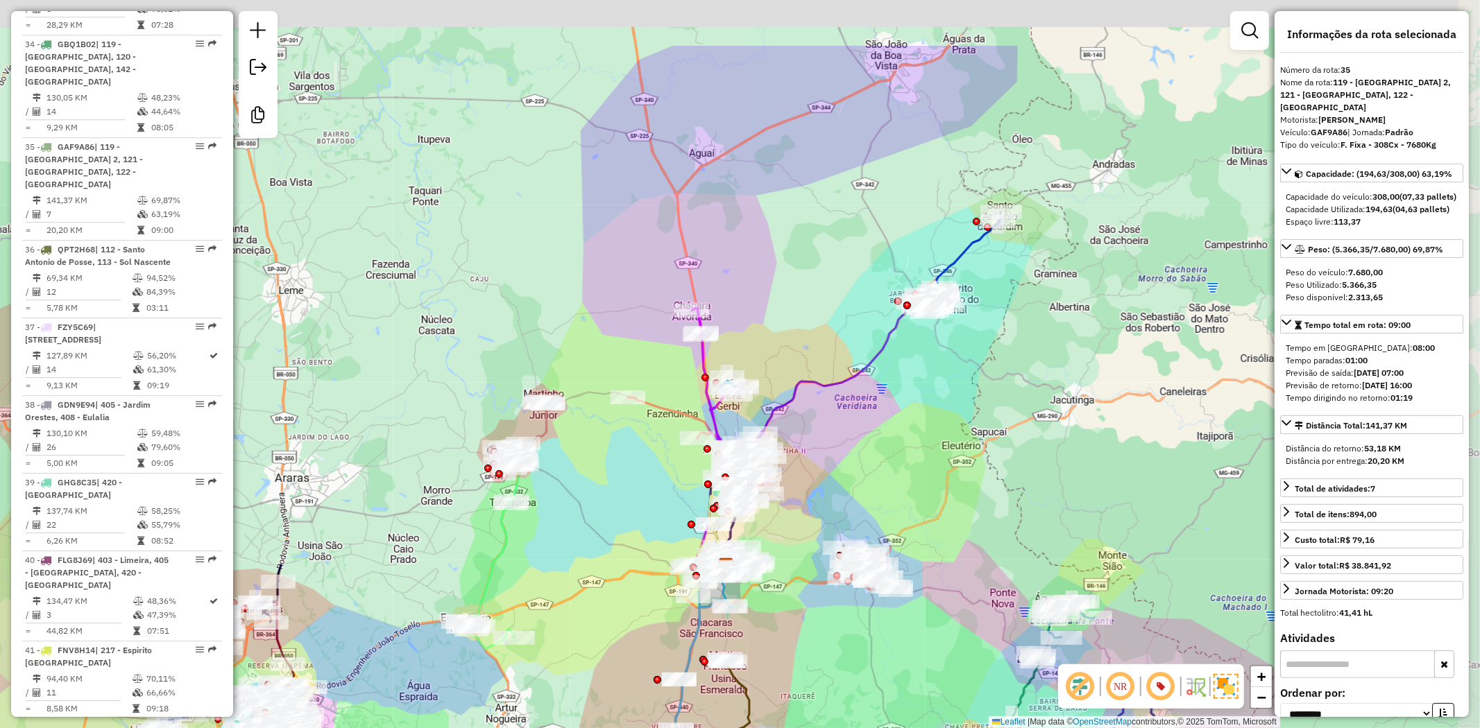
drag, startPoint x: 681, startPoint y: 190, endPoint x: 373, endPoint y: 309, distance: 330.7
click at [373, 309] on div "Janela de atendimento Grade de atendimento Capacidade Transportadoras Veículos …" at bounding box center [740, 364] width 1480 height 728
